Goal: Task Accomplishment & Management: Use online tool/utility

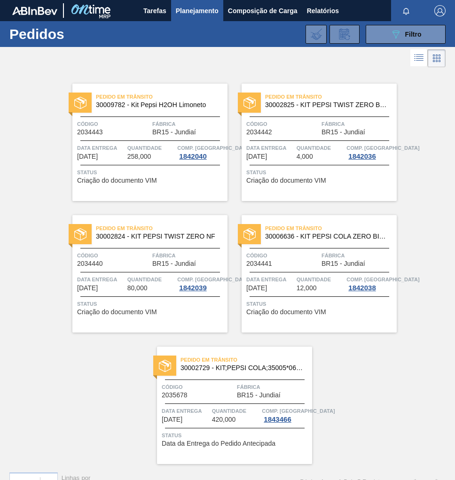
scroll to position [19, 0]
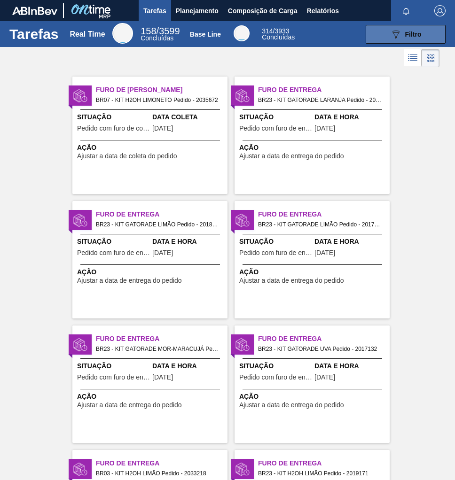
click at [396, 32] on icon "089F7B8B-B2A5-4AFE-B5C0-19BA573D28AC" at bounding box center [395, 34] width 11 height 11
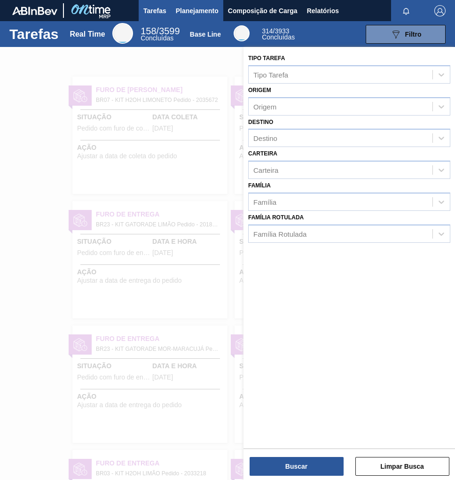
click at [194, 13] on span "Planejamento" at bounding box center [197, 10] width 43 height 11
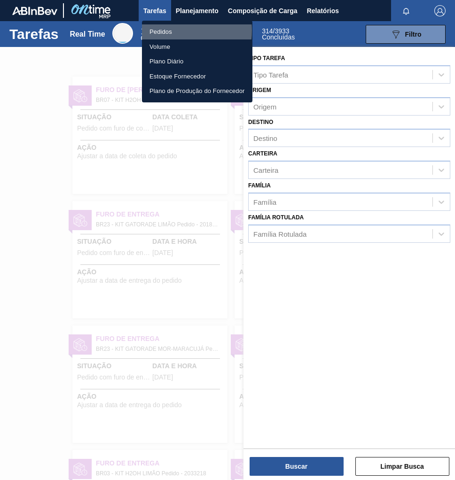
click at [167, 31] on li "Pedidos" at bounding box center [197, 31] width 110 height 15
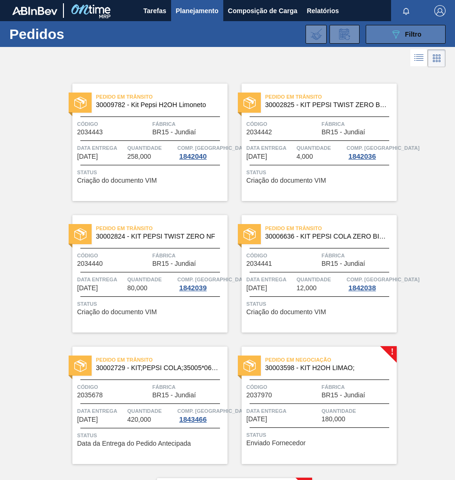
click at [416, 35] on span "Filtro" at bounding box center [413, 35] width 16 height 8
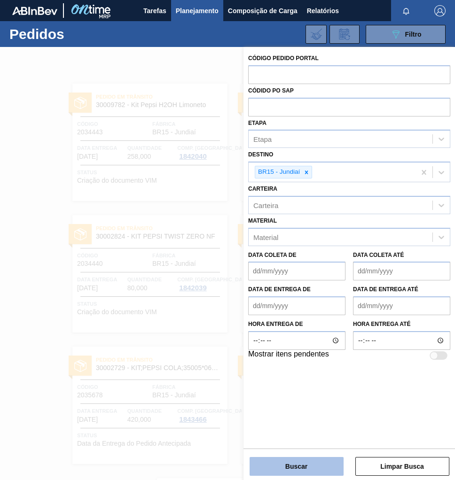
click at [301, 463] on button "Buscar" at bounding box center [297, 466] width 94 height 19
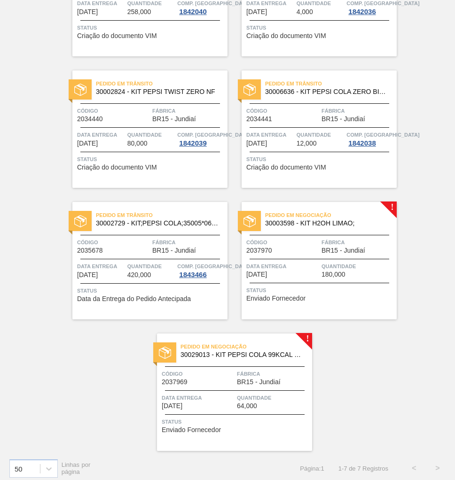
scroll to position [150, 0]
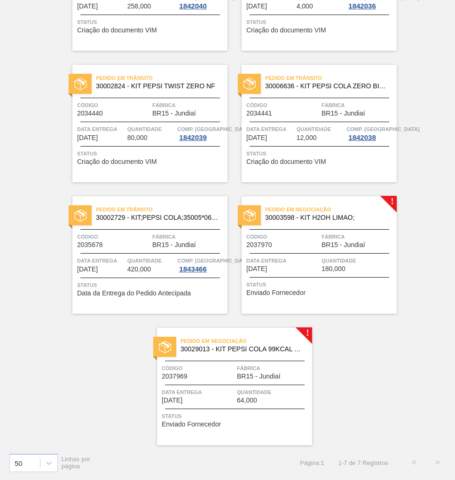
click at [279, 351] on span "30029013 - KIT PEPSI COLA 99KCAL BIB" at bounding box center [243, 349] width 124 height 7
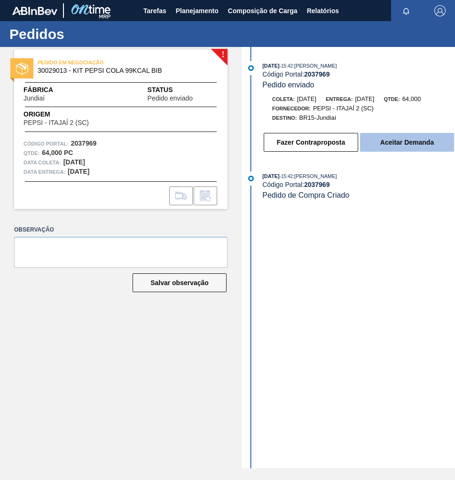
click at [395, 140] on button "Aceitar Demanda" at bounding box center [407, 142] width 94 height 19
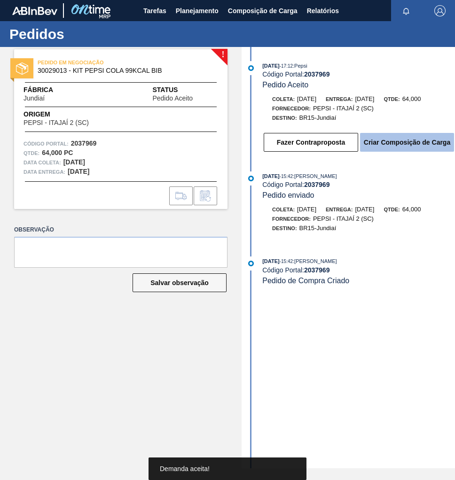
click at [417, 146] on button "Criar Composição de Carga" at bounding box center [407, 142] width 94 height 19
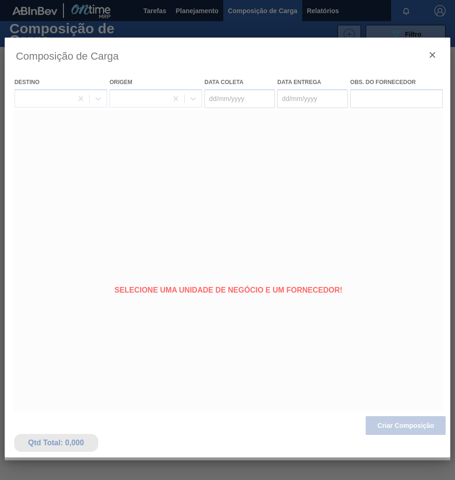
type coleta "[DATE]"
type entrega "[DATE]"
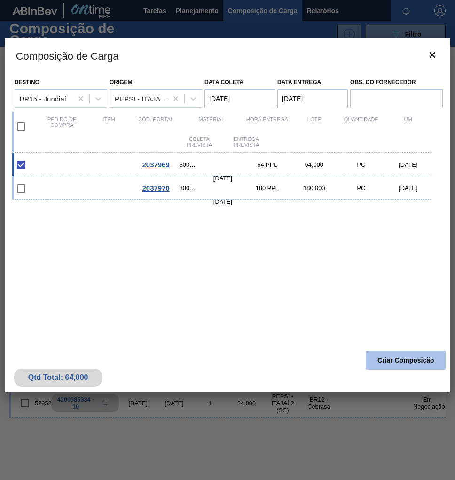
click at [393, 357] on button "Criar Composição" at bounding box center [406, 360] width 80 height 19
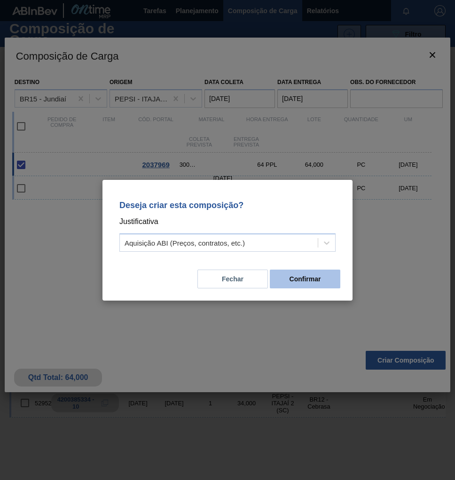
click at [322, 284] on button "Confirmar" at bounding box center [305, 279] width 71 height 19
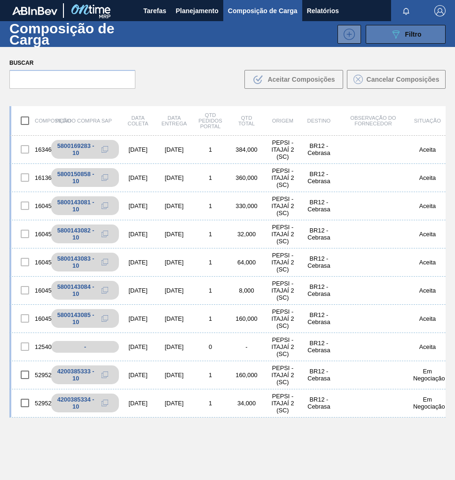
click at [412, 42] on button "089F7B8B-B2A5-4AFE-B5C0-19BA573D28AC Filtro" at bounding box center [406, 34] width 80 height 19
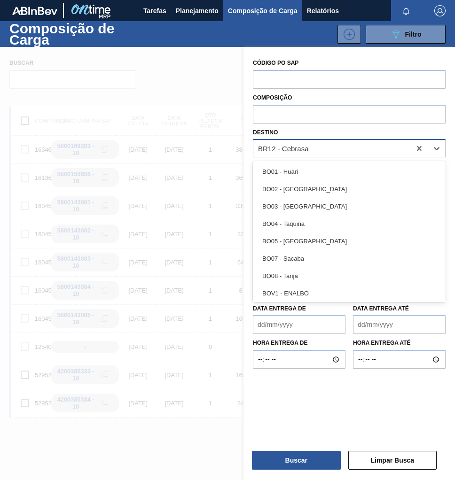
click at [314, 149] on div "BR12 - Cebrasa" at bounding box center [331, 149] width 157 height 14
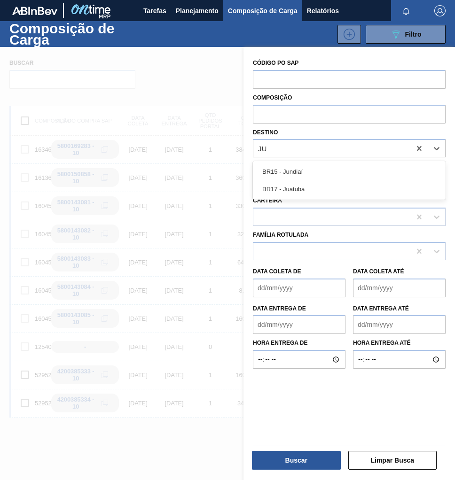
type input "JUN"
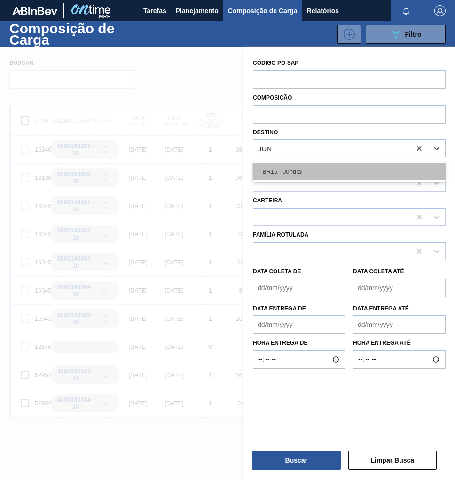
click at [299, 166] on div "BR15 - Jundiaí" at bounding box center [349, 171] width 193 height 17
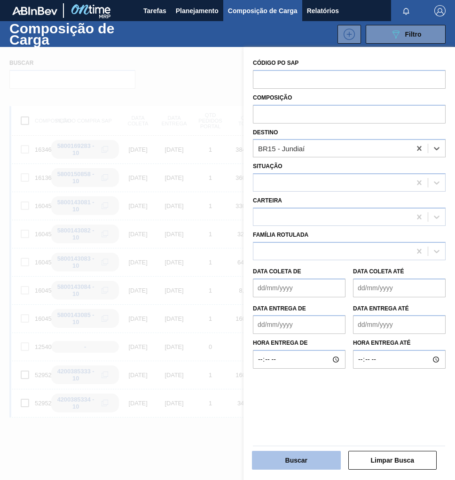
click at [274, 464] on button "Buscar" at bounding box center [296, 460] width 89 height 19
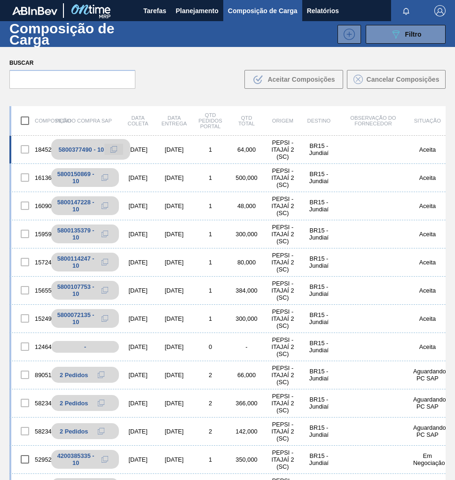
click at [110, 149] on icon at bounding box center [113, 149] width 7 height 7
click at [185, 8] on span "Planejamento" at bounding box center [197, 10] width 43 height 11
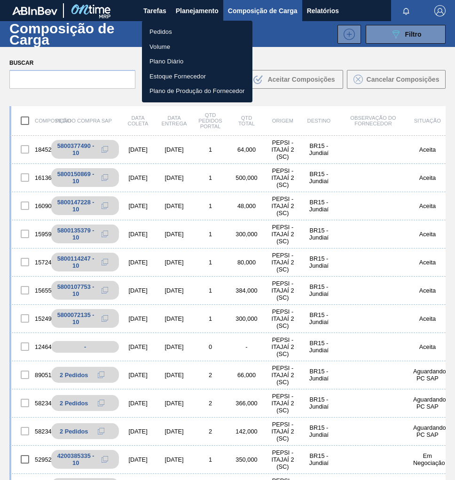
click at [157, 31] on li "Pedidos" at bounding box center [197, 31] width 110 height 15
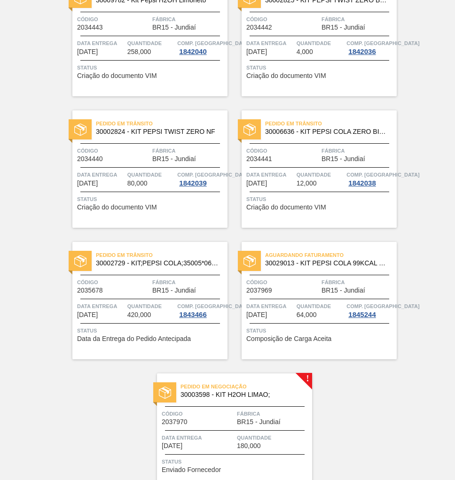
scroll to position [150, 0]
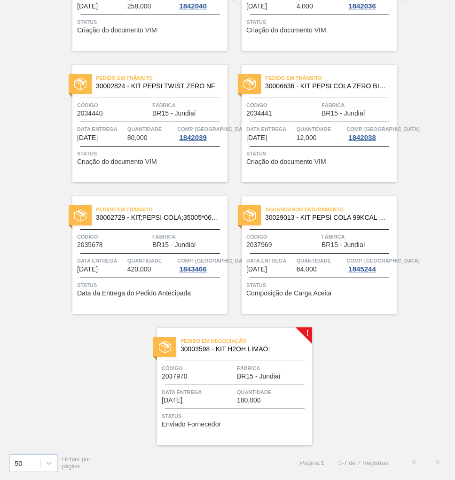
click at [246, 379] on span "BR15 - Jundiaí" at bounding box center [259, 376] width 44 height 7
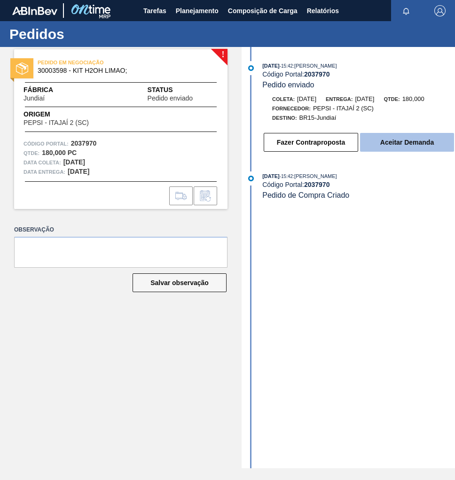
click at [415, 142] on button "Aceitar Demanda" at bounding box center [407, 142] width 94 height 19
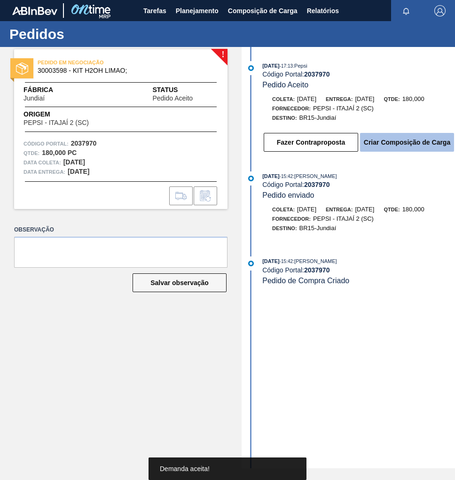
click at [431, 139] on button "Criar Composição de Carga" at bounding box center [407, 142] width 94 height 19
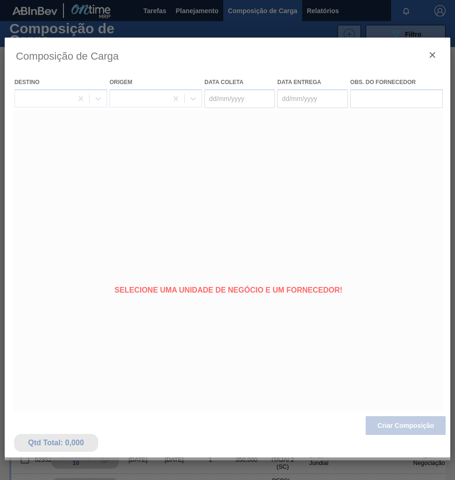
type coleta "[DATE]"
type entrega "[DATE]"
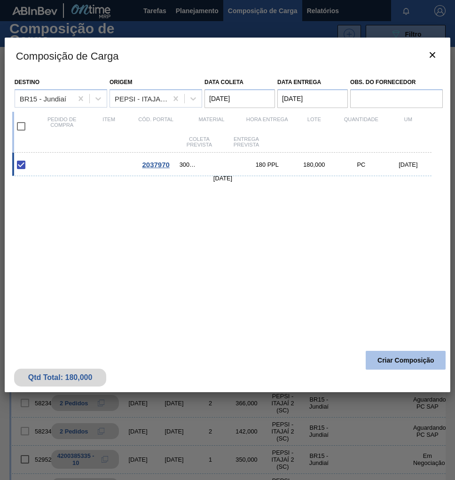
click at [391, 357] on button "Criar Composição" at bounding box center [406, 360] width 80 height 19
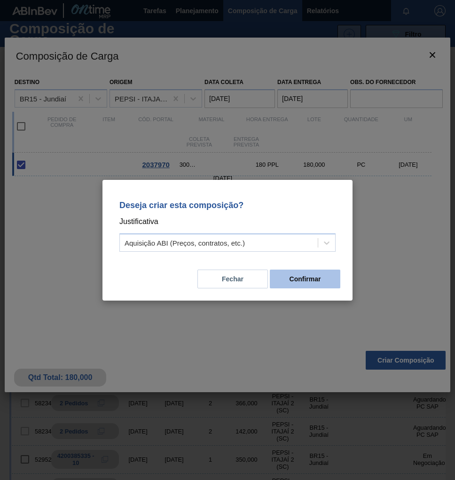
click at [311, 274] on button "Confirmar" at bounding box center [305, 279] width 71 height 19
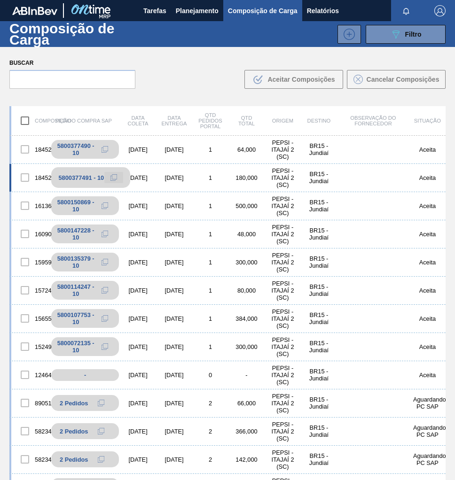
click at [111, 177] on icon at bounding box center [113, 177] width 7 height 7
click at [189, 7] on span "Planejamento" at bounding box center [197, 10] width 43 height 11
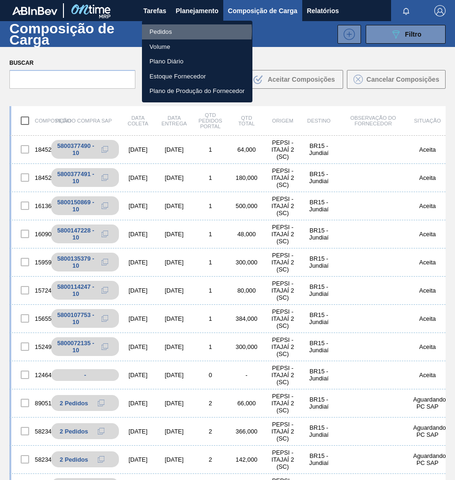
click at [173, 31] on li "Pedidos" at bounding box center [197, 31] width 110 height 15
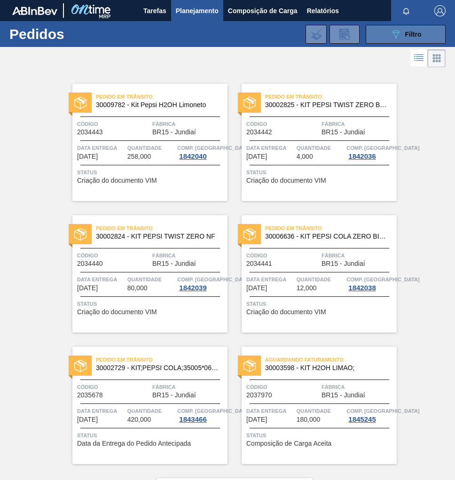
click at [401, 37] on div "089F7B8B-B2A5-4AFE-B5C0-19BA573D28AC Filtro" at bounding box center [405, 34] width 31 height 11
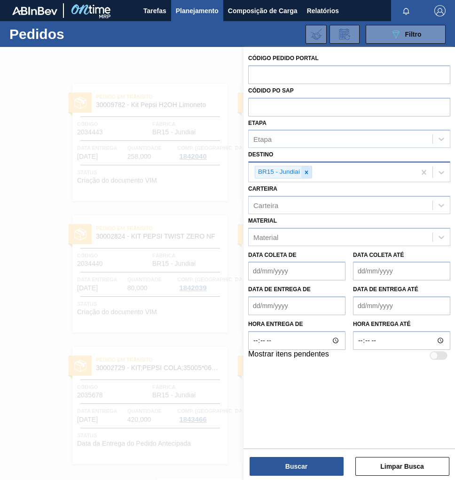
click at [306, 171] on icon at bounding box center [306, 172] width 3 height 3
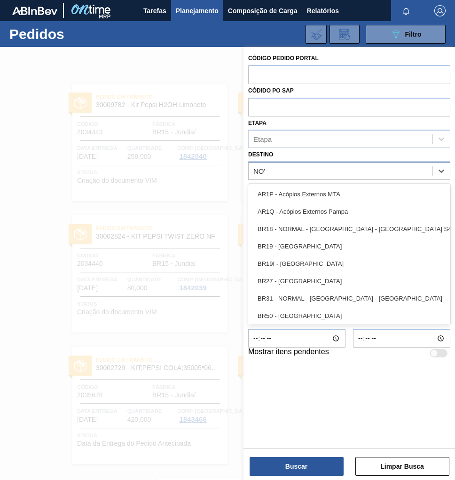
type input "NOVA"
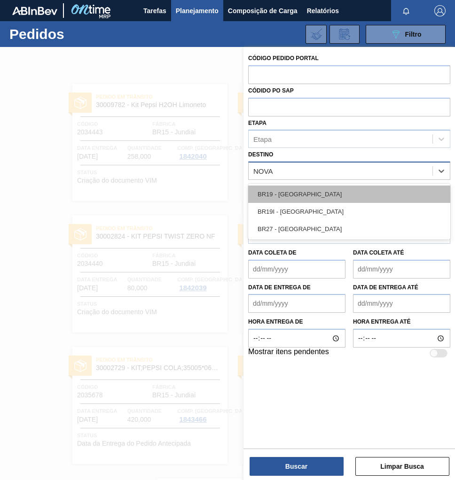
click at [285, 195] on div "BR19 - Nova Rio" at bounding box center [349, 194] width 202 height 17
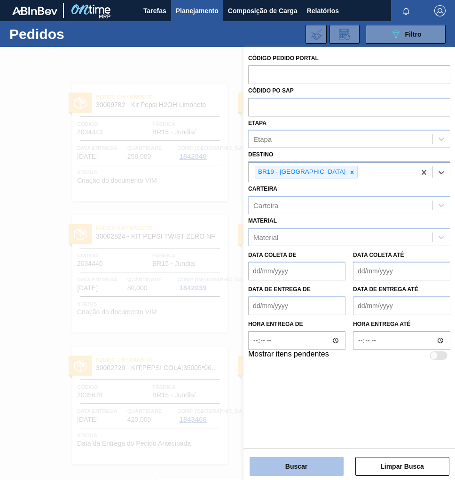
click at [323, 458] on button "Buscar" at bounding box center [297, 466] width 94 height 19
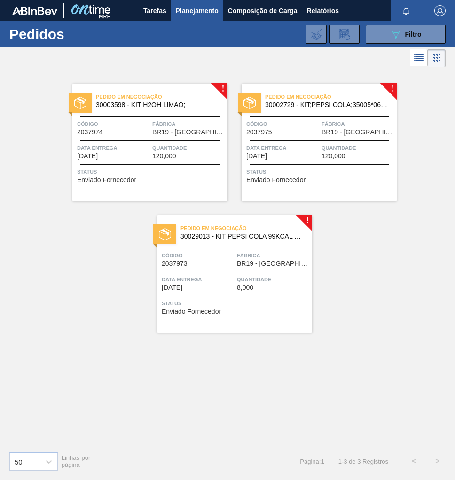
click at [269, 246] on div "Pedido em Negociação 30029013 - KIT PEPSI COLA 99KCAL BIB Código 2037973 Fábric…" at bounding box center [234, 274] width 155 height 118
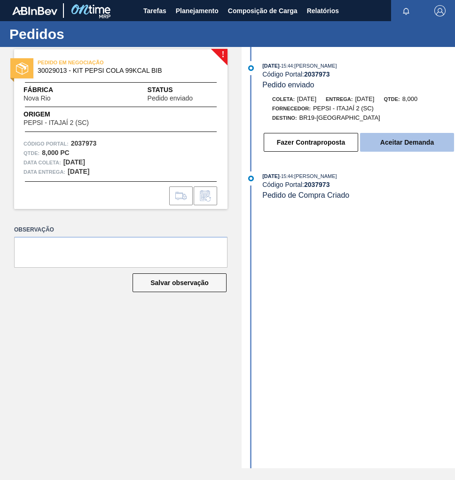
click at [410, 146] on button "Aceitar Demanda" at bounding box center [407, 142] width 94 height 19
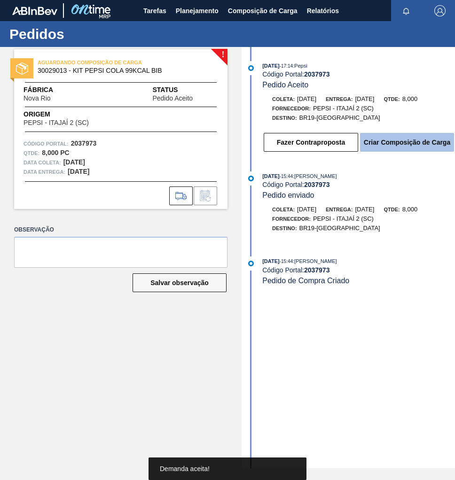
click at [414, 145] on button "Criar Composição de Carga" at bounding box center [407, 142] width 94 height 19
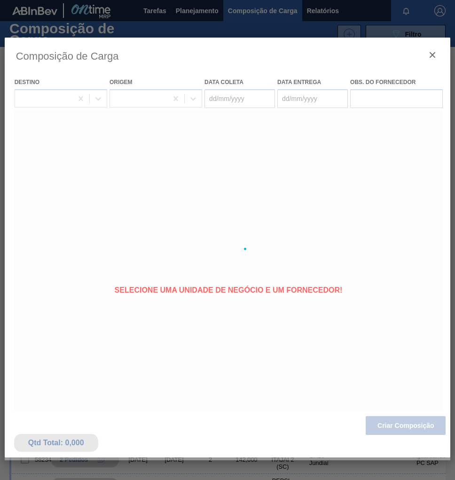
type coleta "[DATE]"
type entrega "[DATE]"
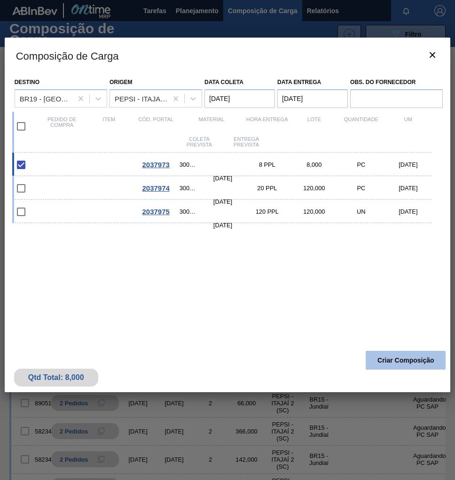
click at [405, 363] on button "Criar Composição" at bounding box center [406, 360] width 80 height 19
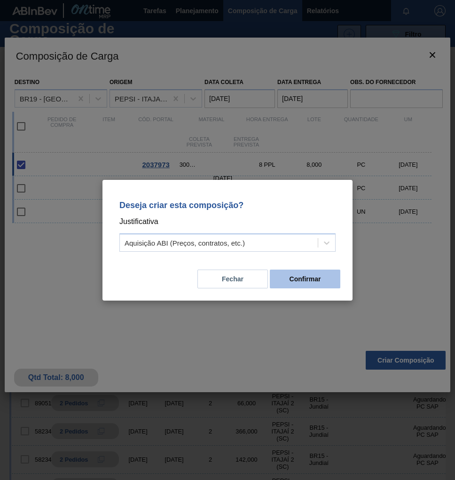
click at [312, 283] on button "Confirmar" at bounding box center [305, 279] width 71 height 19
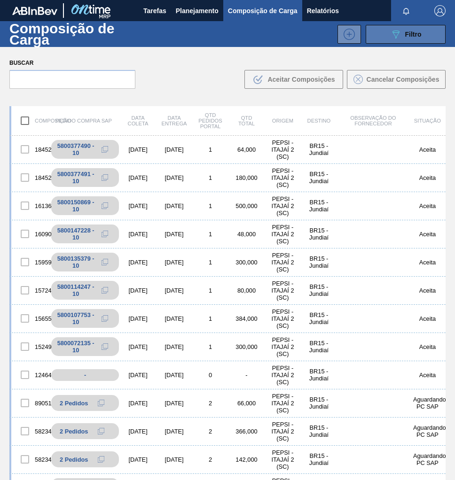
click at [405, 36] on span "Filtro" at bounding box center [413, 35] width 16 height 8
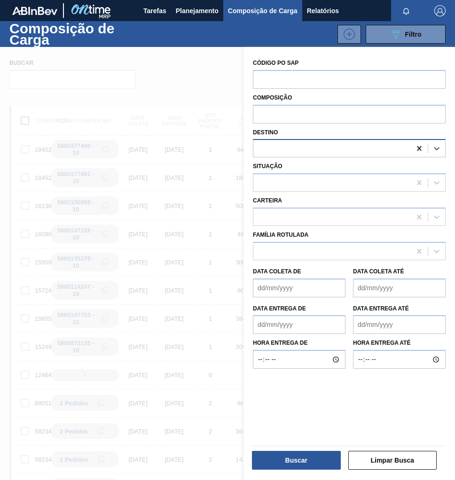
click at [422, 150] on icon at bounding box center [419, 148] width 9 height 9
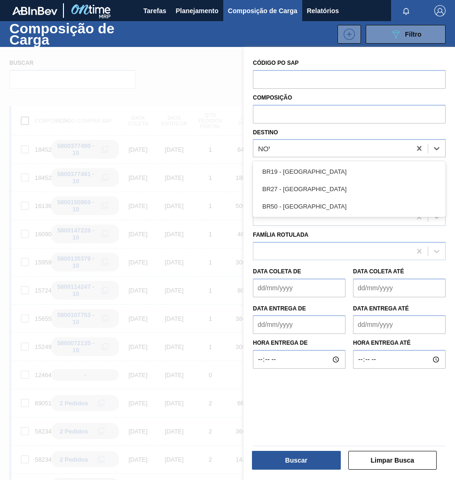
type input "NOVA"
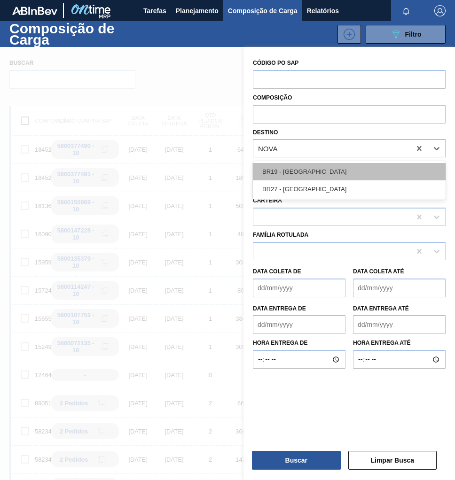
click at [301, 169] on div "BR19 - Nova Rio" at bounding box center [349, 171] width 193 height 17
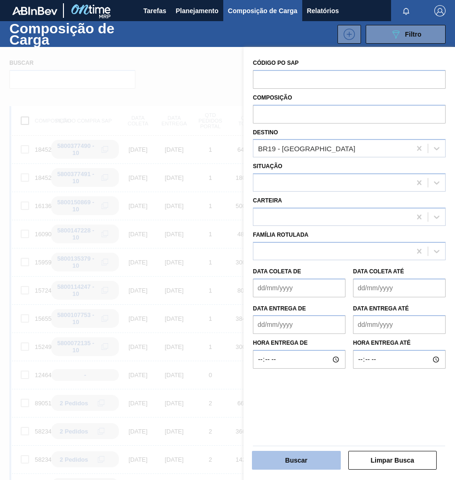
click at [309, 458] on button "Buscar" at bounding box center [296, 460] width 89 height 19
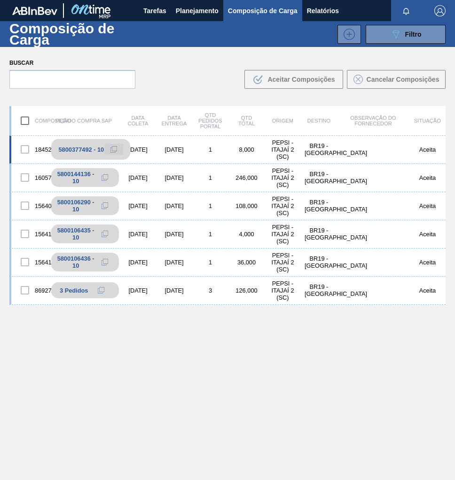
click at [111, 151] on icon at bounding box center [113, 149] width 7 height 7
click at [192, 14] on span "Planejamento" at bounding box center [197, 10] width 43 height 11
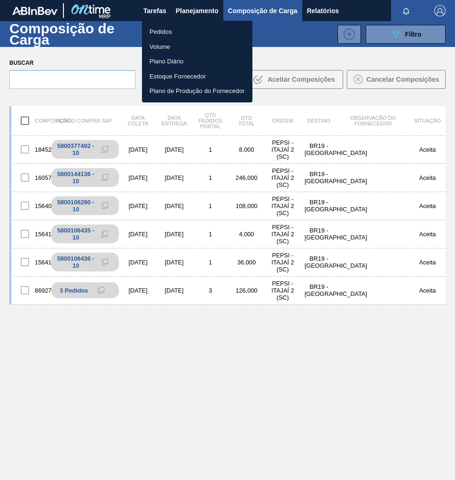
click at [169, 31] on li "Pedidos" at bounding box center [197, 31] width 110 height 15
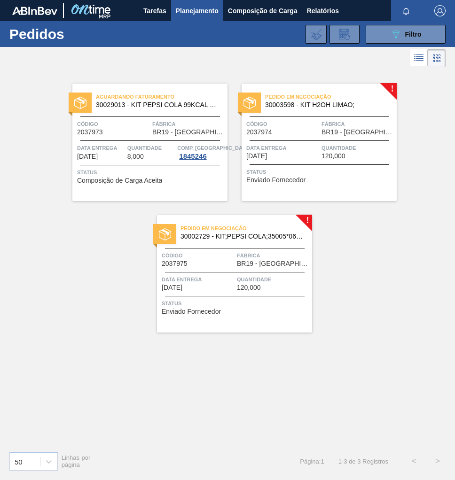
click at [331, 132] on span "BR19 - Nova Rio" at bounding box center [358, 132] width 73 height 7
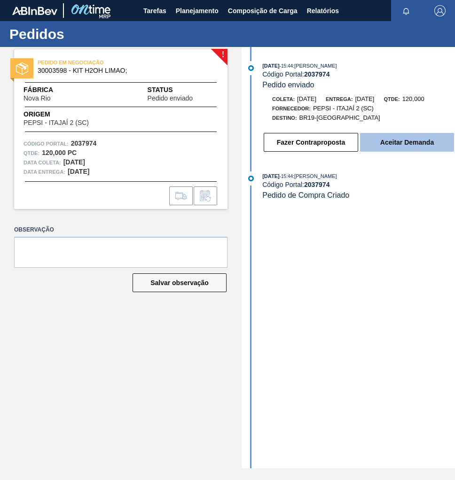
click at [417, 148] on button "Aceitar Demanda" at bounding box center [407, 142] width 94 height 19
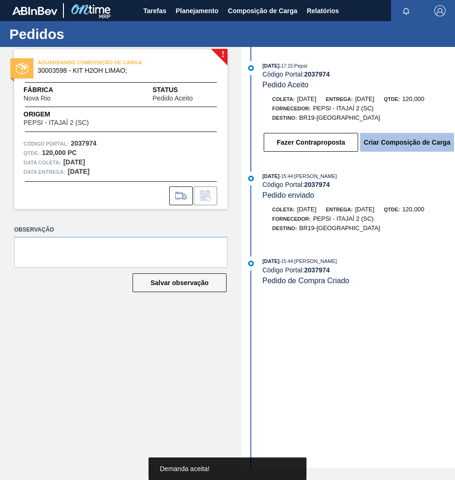
click at [389, 147] on button "Criar Composição de Carga" at bounding box center [407, 142] width 94 height 19
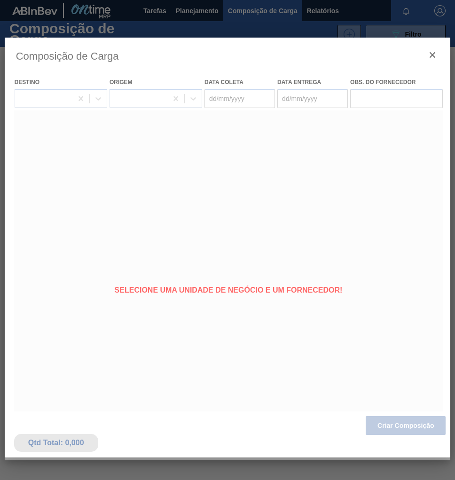
type coleta "[DATE]"
type entrega "29/09/2025"
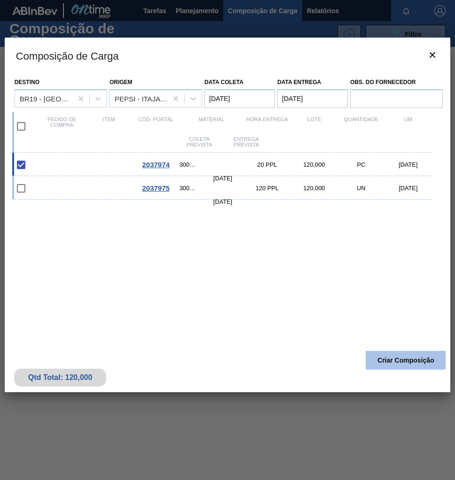
click at [395, 362] on button "Criar Composição" at bounding box center [406, 360] width 80 height 19
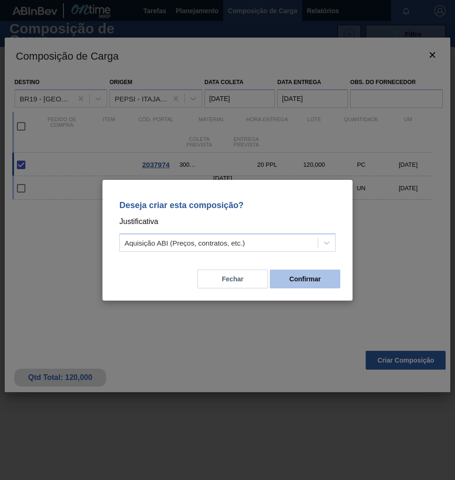
click at [304, 276] on button "Confirmar" at bounding box center [305, 279] width 71 height 19
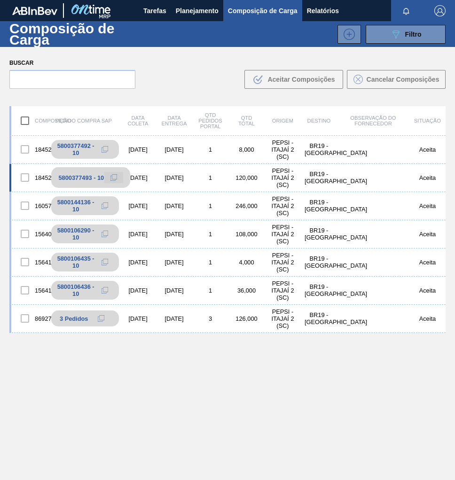
click at [113, 177] on icon at bounding box center [113, 177] width 7 height 7
click at [194, 11] on span "Planejamento" at bounding box center [197, 10] width 43 height 11
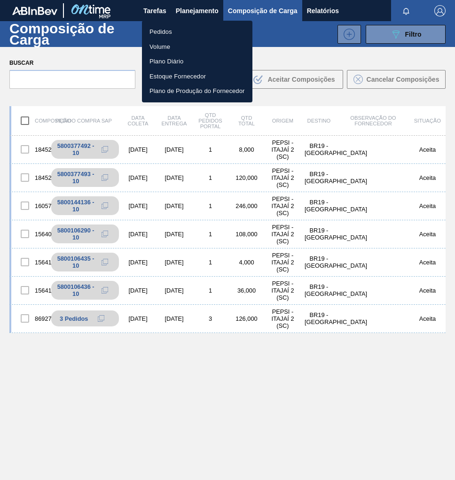
click at [170, 31] on li "Pedidos" at bounding box center [197, 31] width 110 height 15
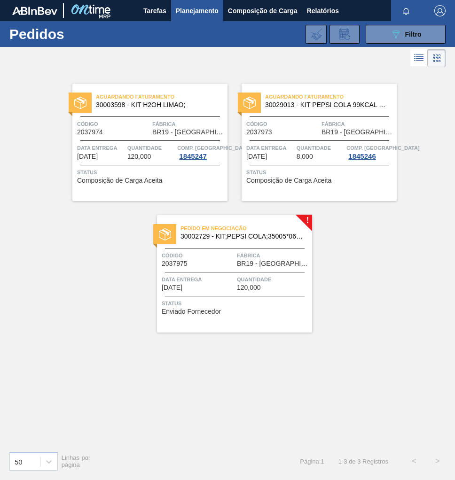
click at [244, 283] on span "Quantidade" at bounding box center [273, 279] width 73 height 9
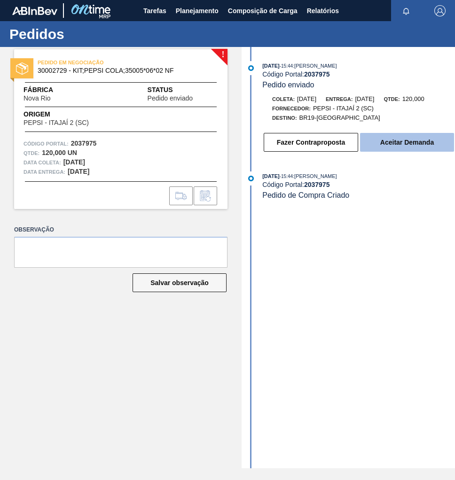
click at [382, 146] on button "Aceitar Demanda" at bounding box center [407, 142] width 94 height 19
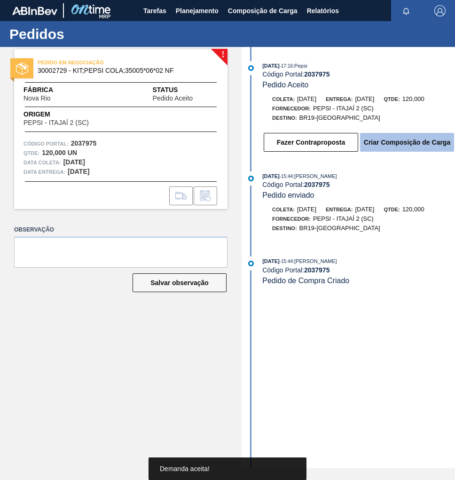
click at [398, 145] on button "Criar Composição de Carga" at bounding box center [407, 142] width 94 height 19
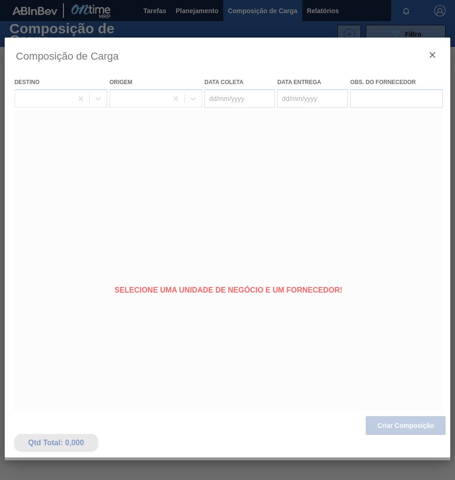
type coleta "[DATE]"
type entrega "29/09/2025"
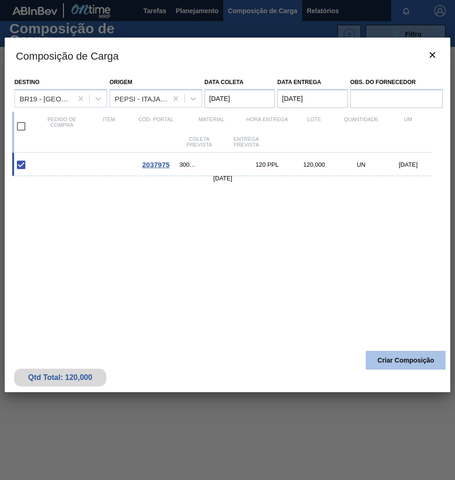
click at [409, 362] on button "Criar Composição" at bounding box center [406, 360] width 80 height 19
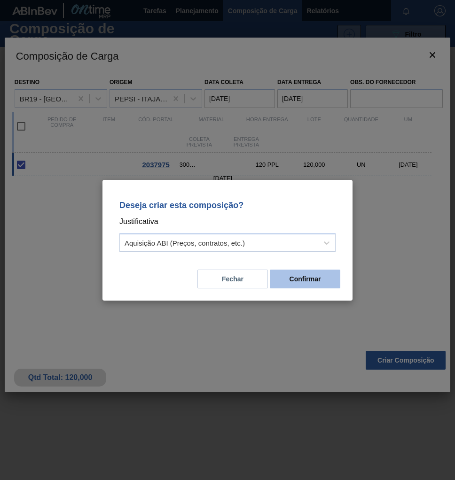
click at [315, 281] on button "Confirmar" at bounding box center [305, 279] width 71 height 19
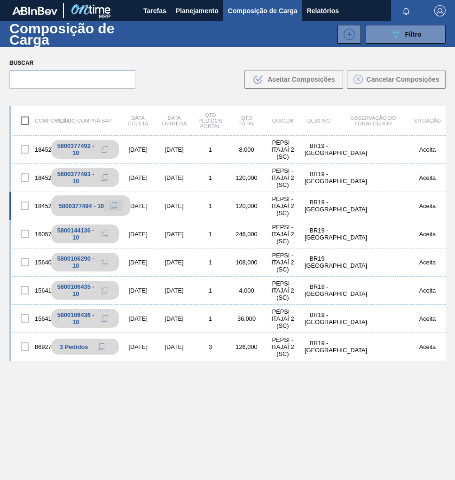
click at [110, 205] on icon at bounding box center [113, 206] width 7 height 7
click at [193, 10] on span "Planejamento" at bounding box center [197, 10] width 43 height 11
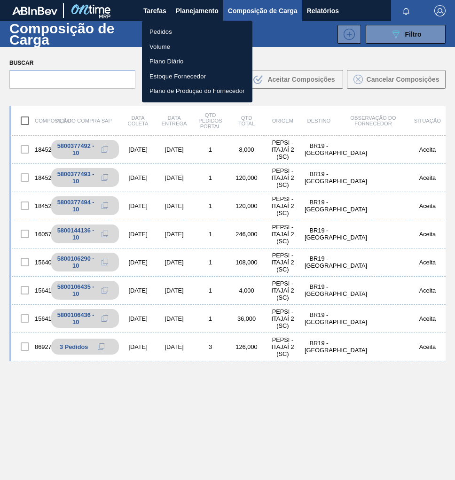
click at [171, 29] on li "Pedidos" at bounding box center [197, 31] width 110 height 15
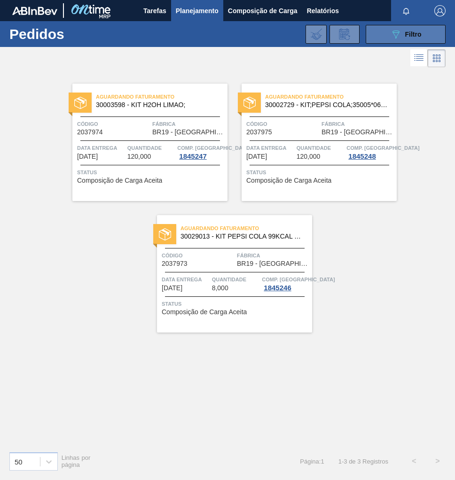
click at [405, 35] on span "Filtro" at bounding box center [413, 35] width 16 height 8
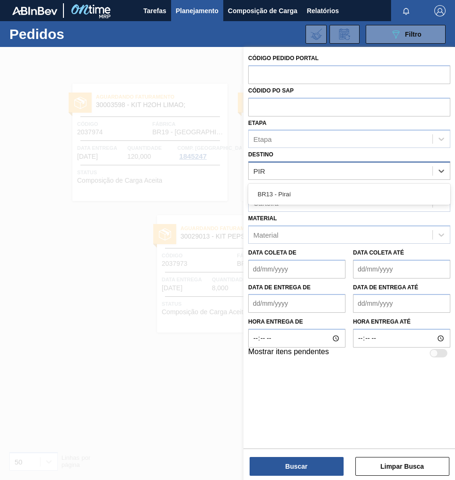
type input "PIRA"
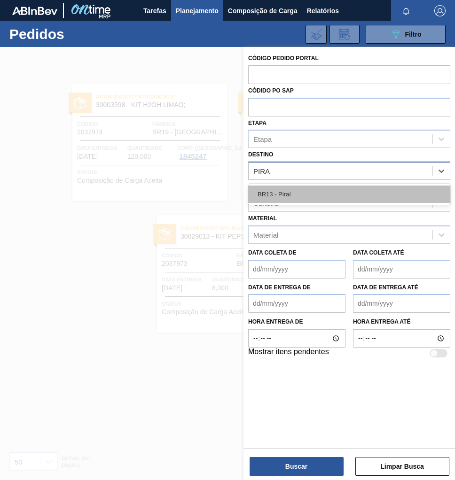
click at [303, 200] on div "BR13 - Piraí" at bounding box center [349, 194] width 202 height 17
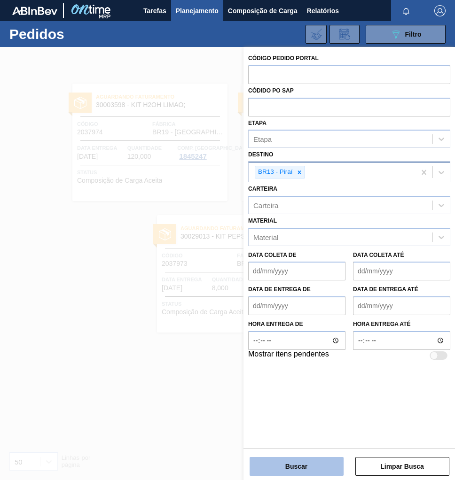
click at [299, 464] on button "Buscar" at bounding box center [297, 466] width 94 height 19
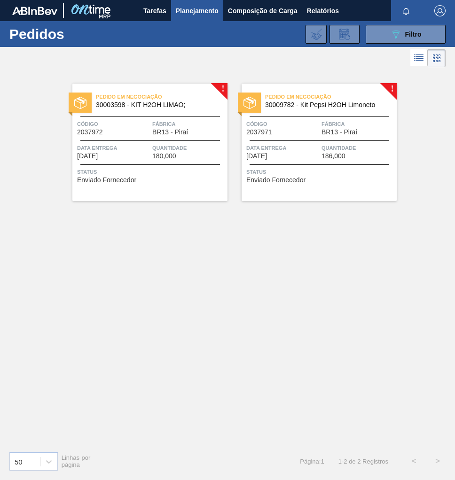
click at [172, 113] on div "Pedido em Negociação 30003598 - KIT H2OH LIMAO; Código 2037972 Fábrica BR13 - P…" at bounding box center [149, 143] width 155 height 118
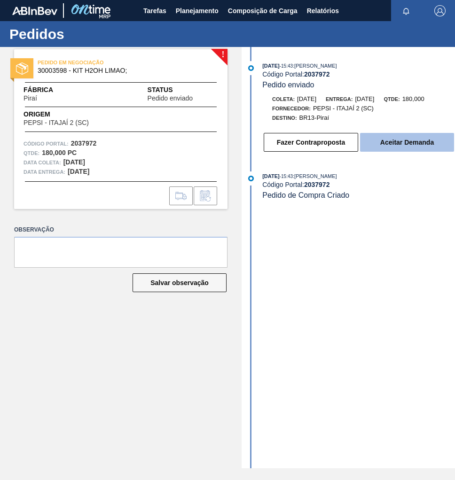
click at [410, 144] on button "Aceitar Demanda" at bounding box center [407, 142] width 94 height 19
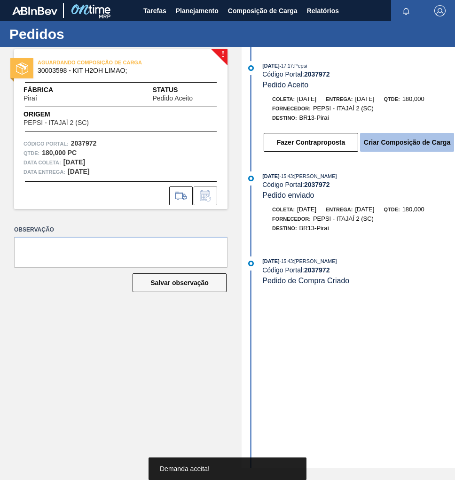
click at [409, 145] on button "Criar Composição de Carga" at bounding box center [407, 142] width 94 height 19
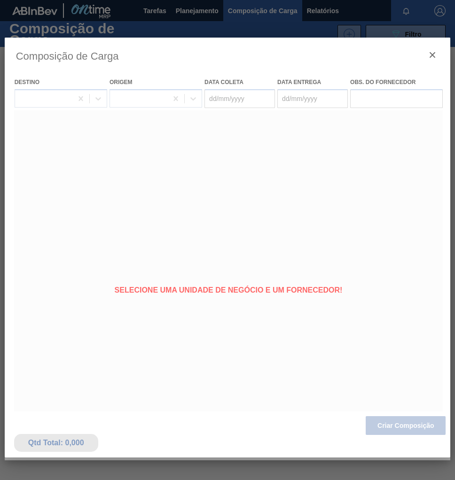
type coleta "[DATE]"
type entrega "[DATE]"
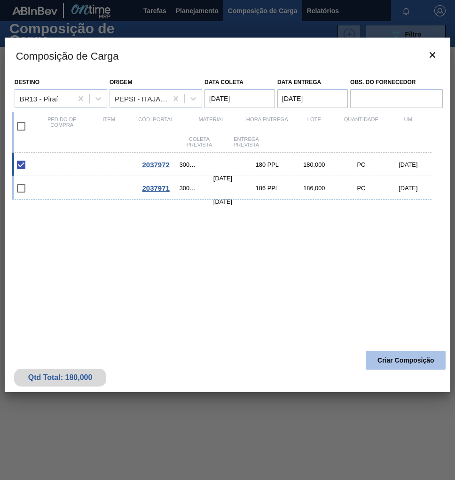
click at [409, 359] on button "Criar Composição" at bounding box center [406, 360] width 80 height 19
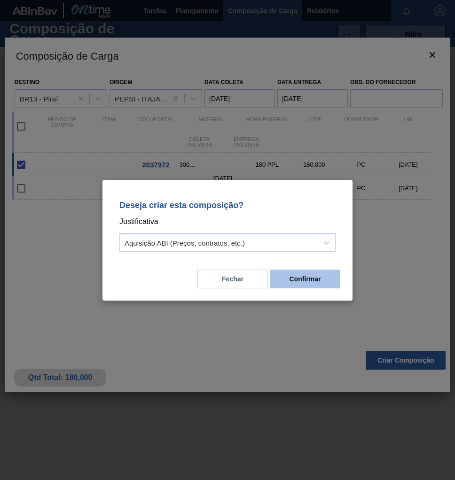
click at [312, 285] on button "Confirmar" at bounding box center [305, 279] width 71 height 19
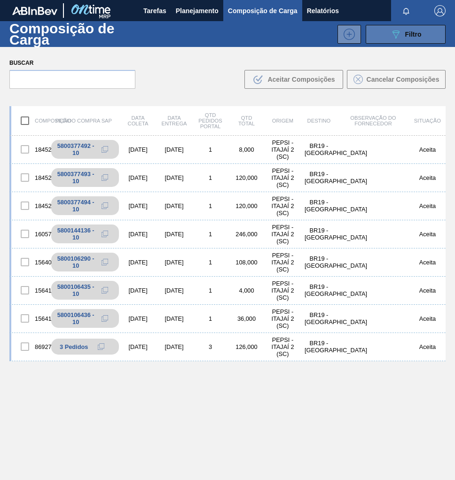
click at [395, 30] on icon "089F7B8B-B2A5-4AFE-B5C0-19BA573D28AC" at bounding box center [395, 34] width 11 height 11
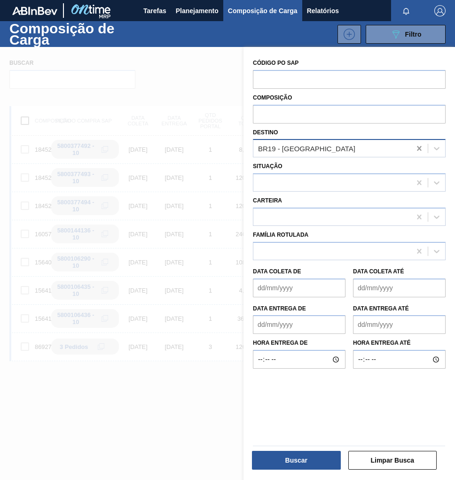
click at [418, 147] on icon at bounding box center [419, 148] width 9 height 9
type input "PIRA"
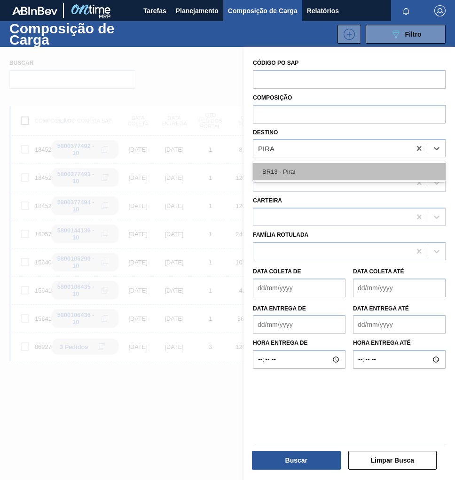
click at [342, 175] on div "BR13 - Piraí" at bounding box center [349, 171] width 193 height 17
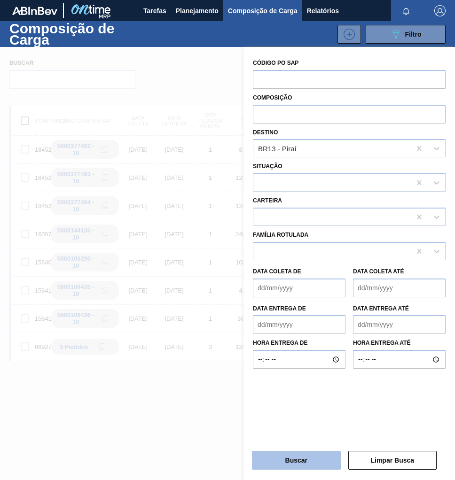
click at [300, 463] on button "Buscar" at bounding box center [296, 460] width 89 height 19
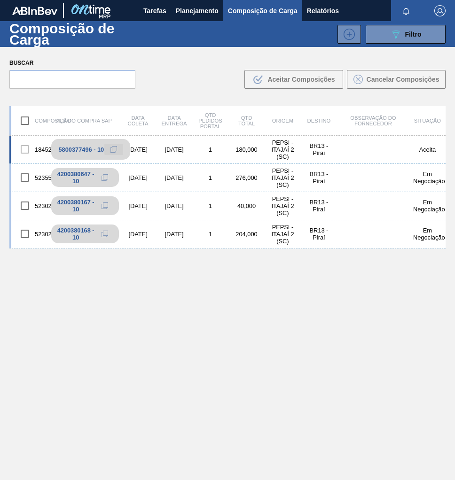
click at [111, 151] on icon at bounding box center [113, 149] width 7 height 7
click at [184, 12] on span "Planejamento" at bounding box center [197, 10] width 43 height 11
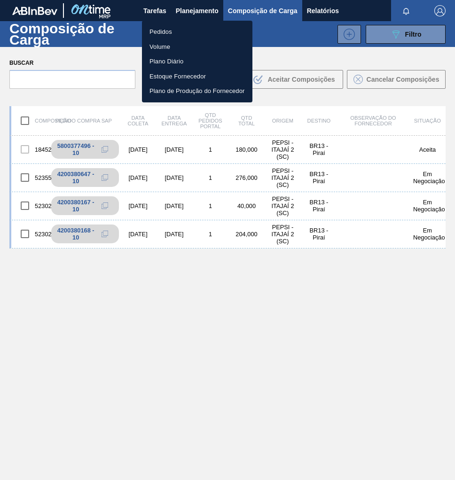
click at [175, 33] on li "Pedidos" at bounding box center [197, 31] width 110 height 15
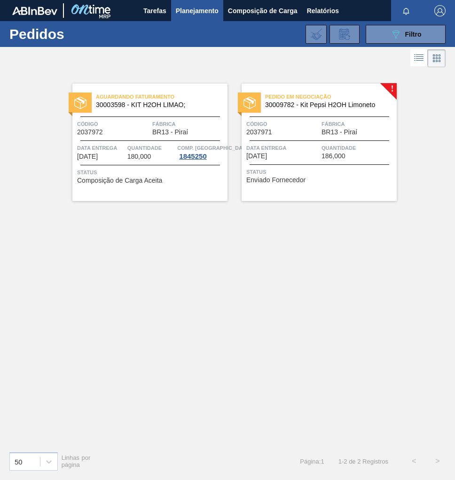
click at [290, 154] on div "Data entrega 27/09/2025" at bounding box center [282, 151] width 73 height 16
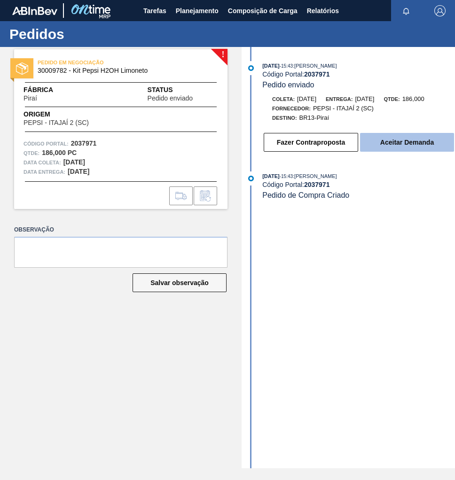
click at [412, 147] on button "Aceitar Demanda" at bounding box center [407, 142] width 94 height 19
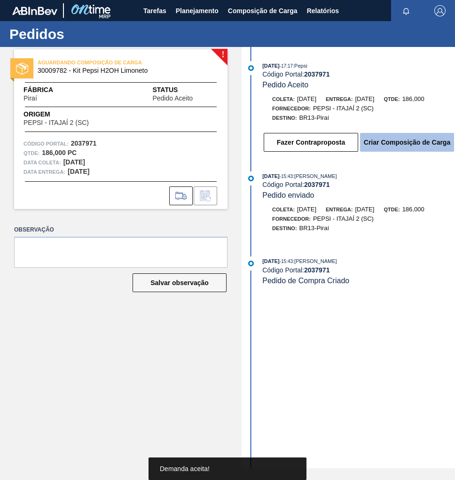
click at [395, 150] on button "Criar Composição de Carga" at bounding box center [407, 142] width 94 height 19
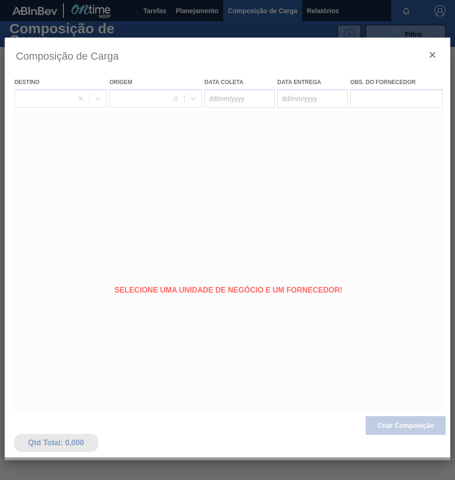
type coleta "[DATE]"
type entrega "[DATE]"
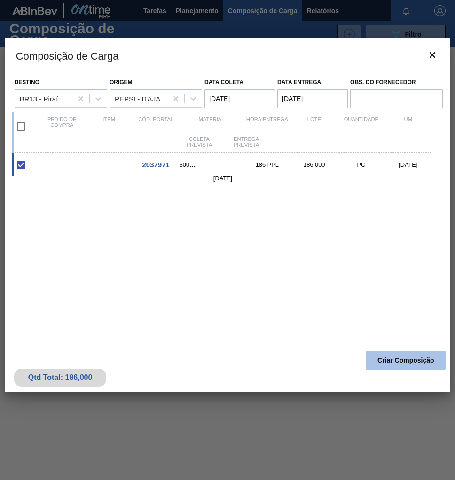
click at [389, 364] on button "Criar Composição" at bounding box center [406, 360] width 80 height 19
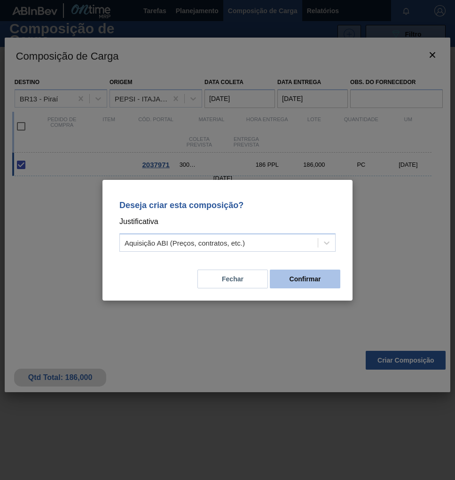
click at [311, 282] on button "Confirmar" at bounding box center [305, 279] width 71 height 19
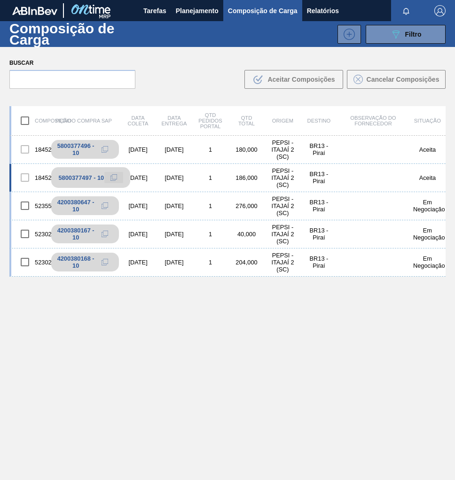
click at [113, 178] on icon at bounding box center [113, 177] width 7 height 7
